Goal: Entertainment & Leisure: Consume media (video, audio)

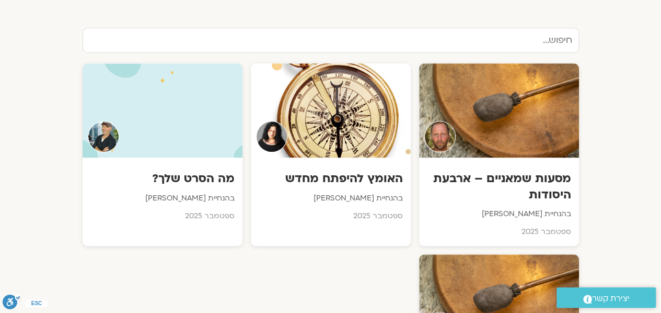
scroll to position [353, 0]
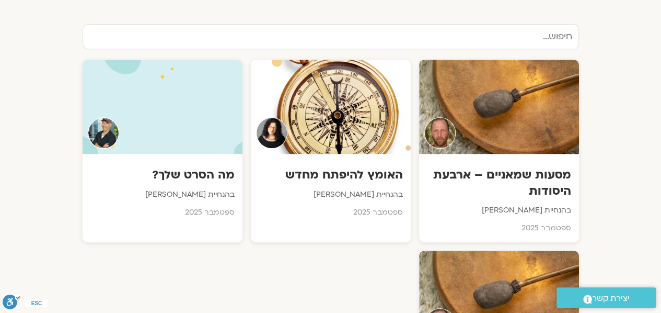
drag, startPoint x: 665, startPoint y: 19, endPoint x: 666, endPoint y: 88, distance: 68.5
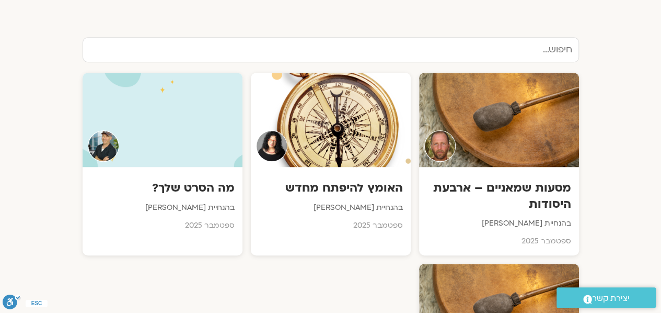
scroll to position [330, 0]
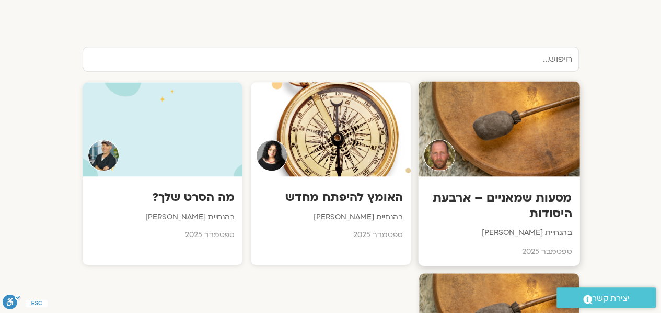
click at [523, 148] on div at bounding box center [499, 129] width 162 height 95
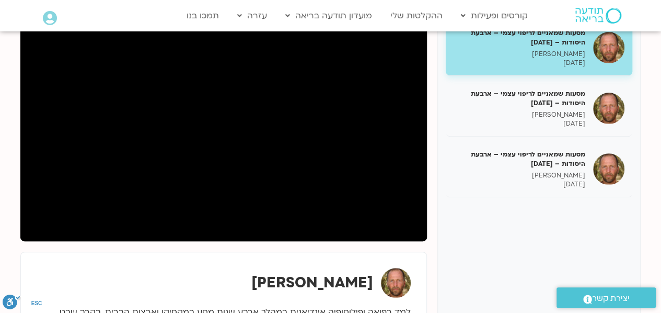
scroll to position [158, 0]
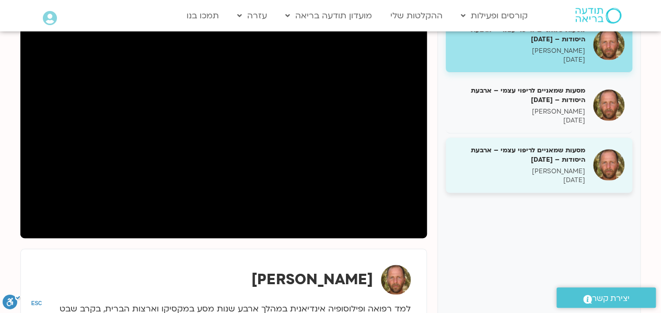
click at [522, 155] on h5 "מסעות שמאניים לריפוי עצמי – ארבעת היסודות – [DATE]" at bounding box center [520, 154] width 132 height 19
